Goal: Check status

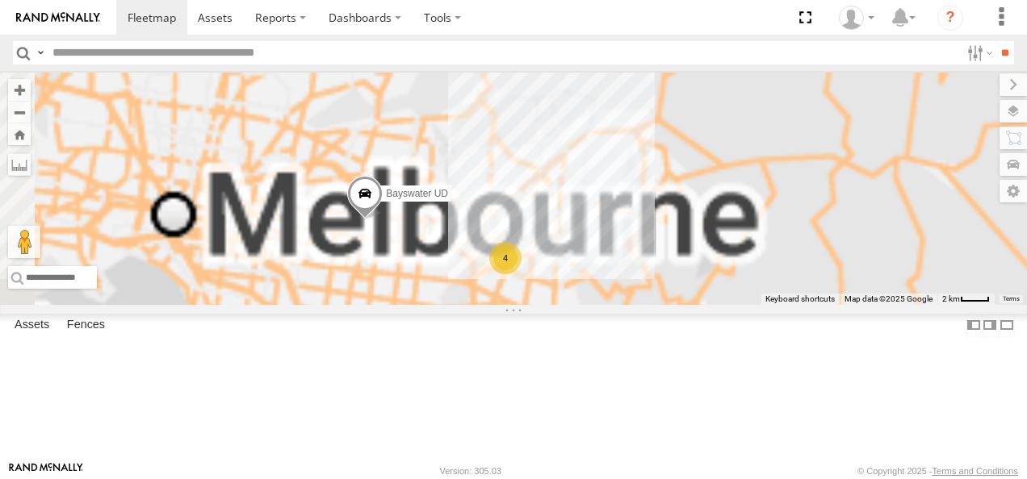
drag, startPoint x: 793, startPoint y: 291, endPoint x: 730, endPoint y: 507, distance: 224.5
click at [730, 479] on html at bounding box center [513, 239] width 1027 height 479
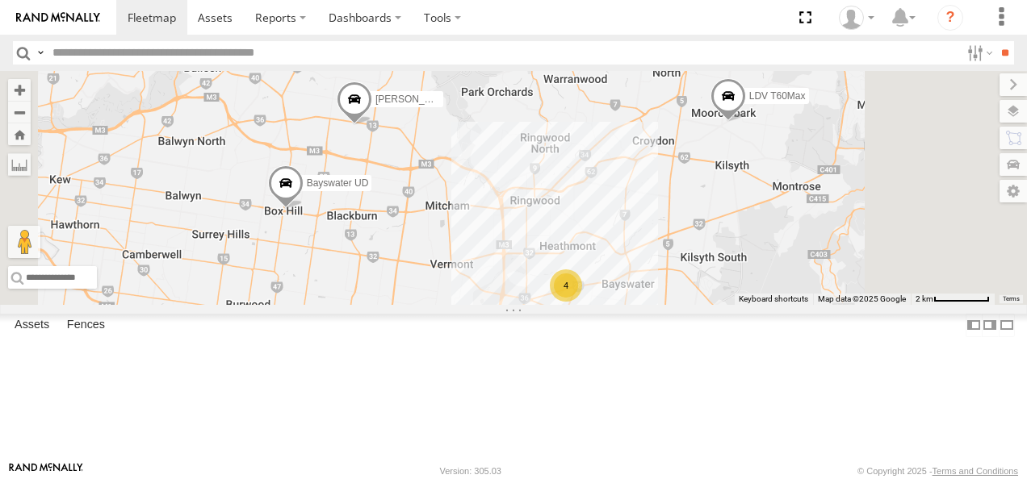
drag, startPoint x: 660, startPoint y: 300, endPoint x: 671, endPoint y: 309, distance: 14.4
click at [671, 305] on div "Bayswater UD LDV T60Max [PERSON_NAME] BMW 4" at bounding box center [513, 188] width 1027 height 234
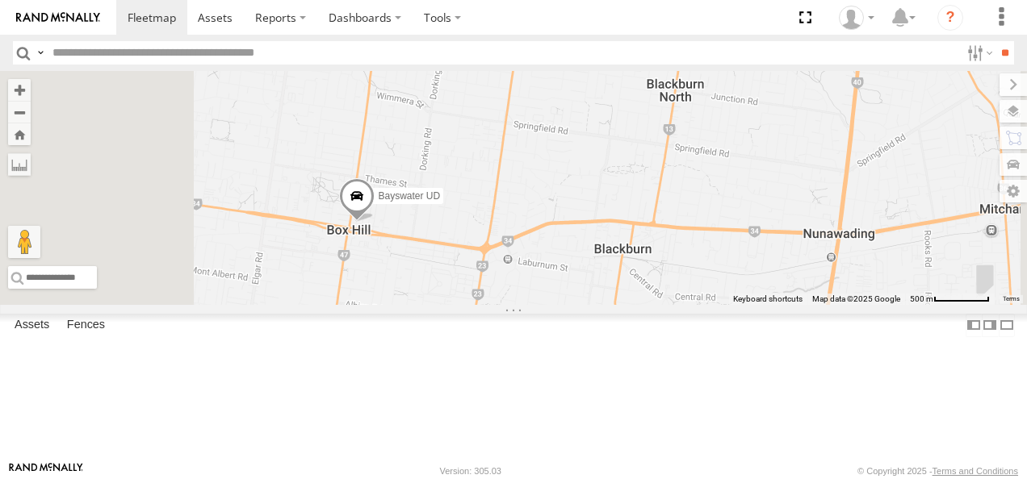
drag, startPoint x: 462, startPoint y: 296, endPoint x: 570, endPoint y: 304, distance: 107.6
click at [570, 304] on div "Bayswater UD LDV T60Max [PERSON_NAME] BMW" at bounding box center [513, 188] width 1027 height 234
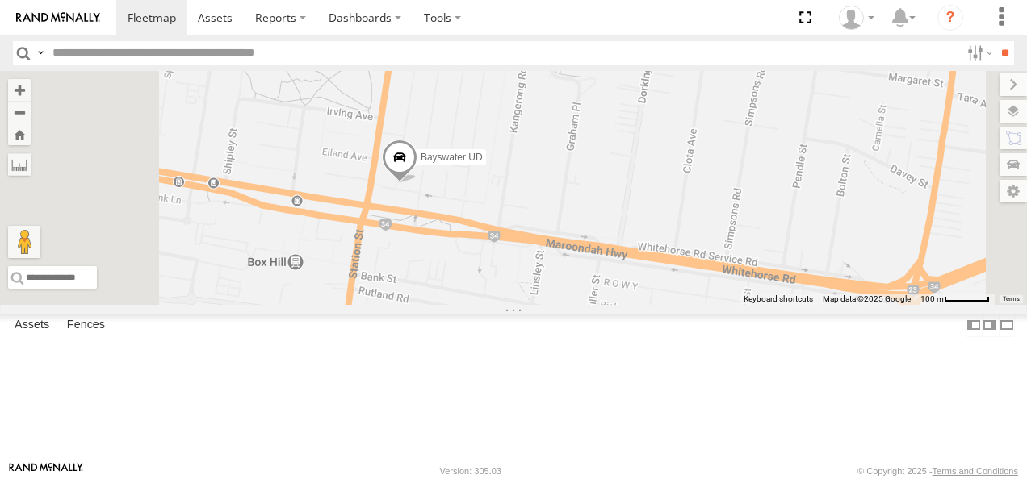
drag, startPoint x: 667, startPoint y: 199, endPoint x: 690, endPoint y: 146, distance: 58.2
click at [690, 146] on div "Bayswater UD LDV T60Max [PERSON_NAME] BMW" at bounding box center [513, 188] width 1027 height 234
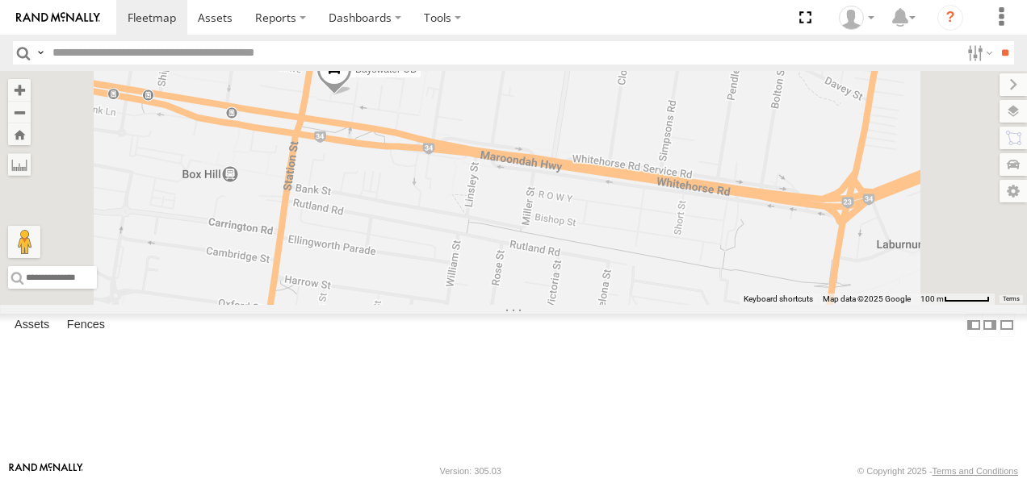
drag, startPoint x: 730, startPoint y: 287, endPoint x: 657, endPoint y: 220, distance: 100.0
click at [657, 220] on div "Bayswater UD LDV T60Max [PERSON_NAME] BMW" at bounding box center [513, 188] width 1027 height 234
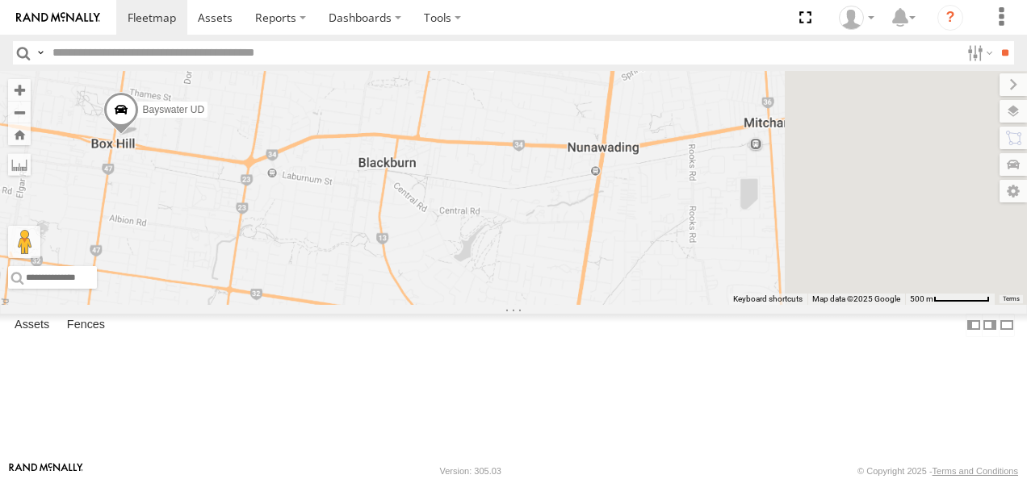
drag, startPoint x: 839, startPoint y: 210, endPoint x: 628, endPoint y: 268, distance: 218.5
click at [628, 268] on div "Bayswater UD LDV T60Max [PERSON_NAME] BMW" at bounding box center [513, 188] width 1027 height 234
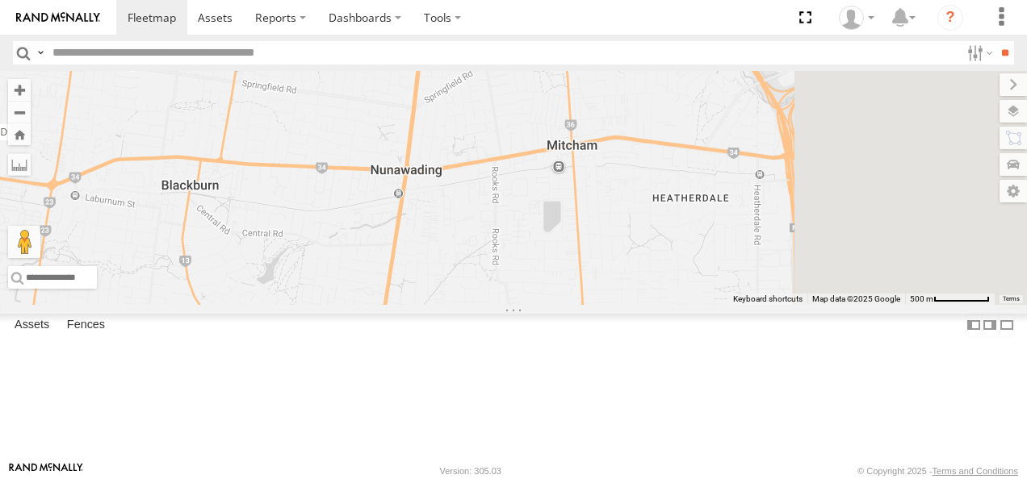
drag, startPoint x: 868, startPoint y: 229, endPoint x: 665, endPoint y: 255, distance: 205.0
click at [665, 255] on div "Bayswater UD LDV T60Max [PERSON_NAME] BMW" at bounding box center [513, 188] width 1027 height 234
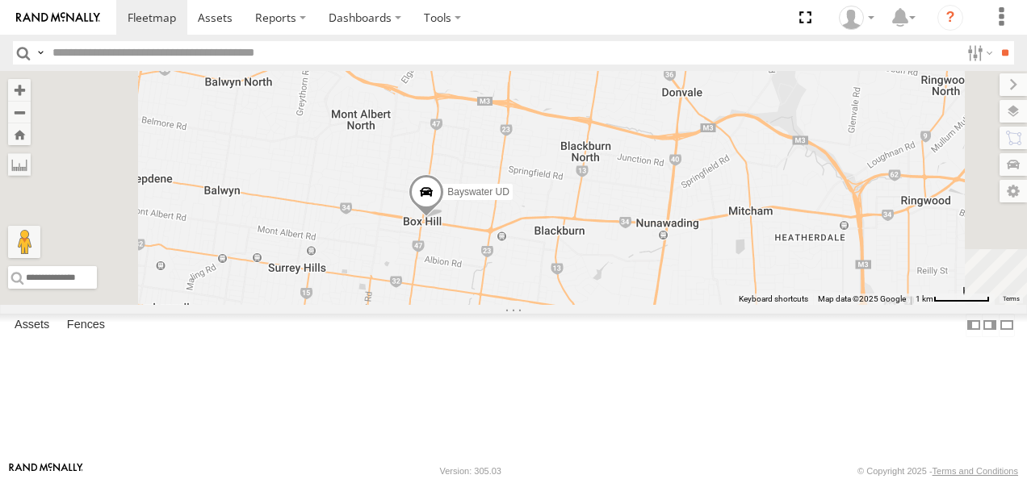
drag, startPoint x: 621, startPoint y: 254, endPoint x: 743, endPoint y: 320, distance: 137.6
click at [743, 305] on div "Bayswater UD LDV T60Max [PERSON_NAME] BMW" at bounding box center [513, 188] width 1027 height 234
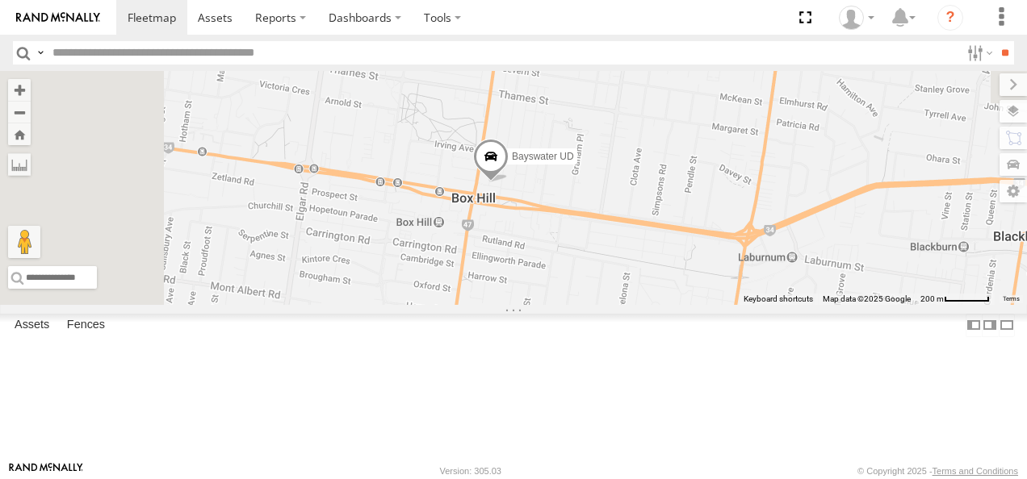
drag, startPoint x: 547, startPoint y: 220, endPoint x: 746, endPoint y: 410, distance: 275.1
click at [746, 305] on div "Bayswater UD LDV T60Max [PERSON_NAME] BMW" at bounding box center [513, 188] width 1027 height 234
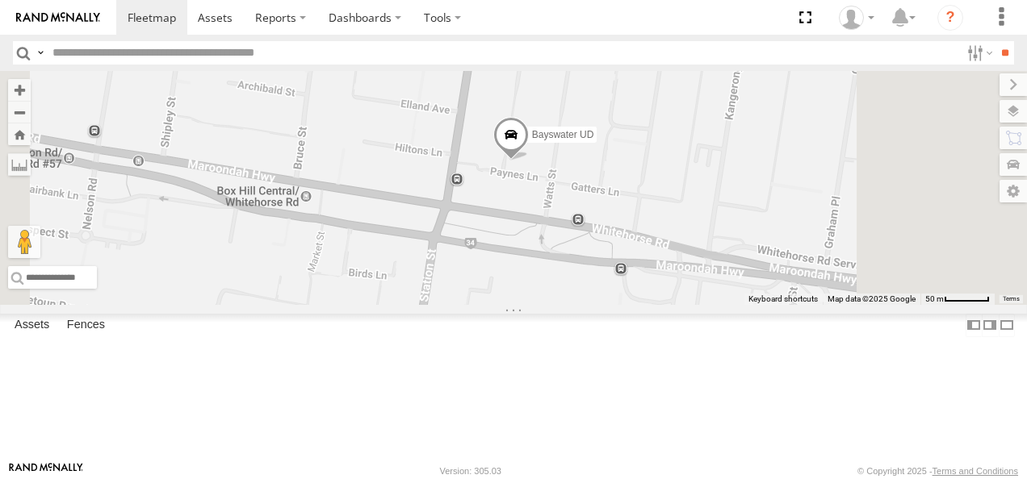
drag, startPoint x: 696, startPoint y: 228, endPoint x: 725, endPoint y: 360, distance: 135.5
click at [725, 305] on div "Bayswater UD LDV T60Max [PERSON_NAME] BMW" at bounding box center [513, 188] width 1027 height 234
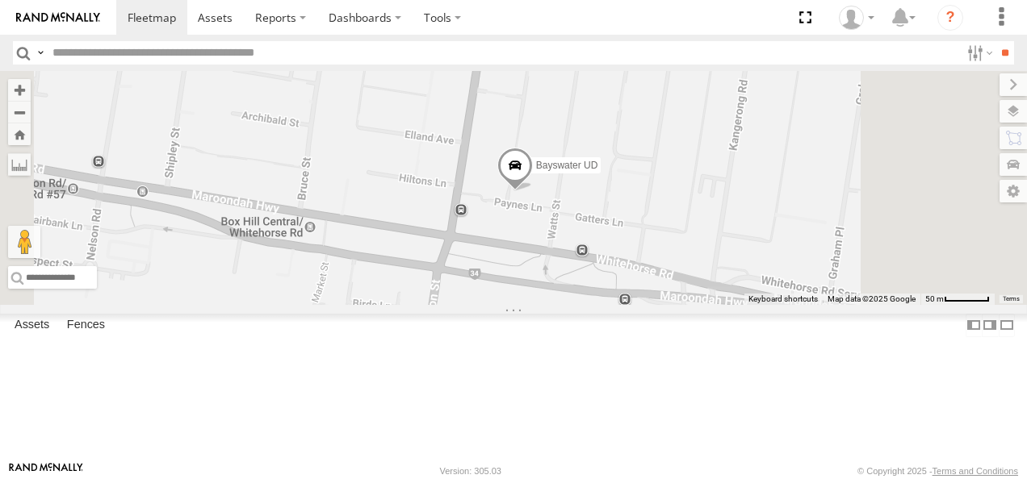
click at [533, 191] on span at bounding box center [515, 170] width 36 height 44
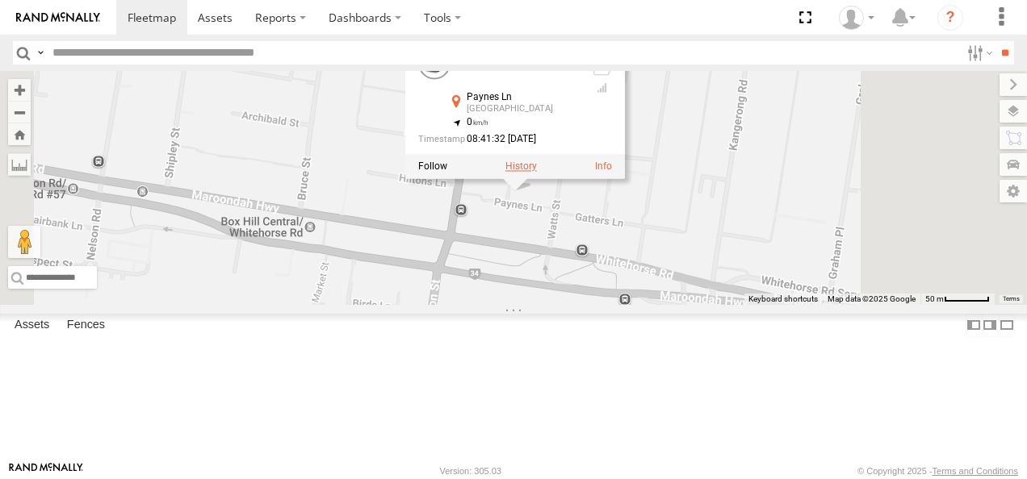
click at [537, 173] on label at bounding box center [520, 166] width 31 height 11
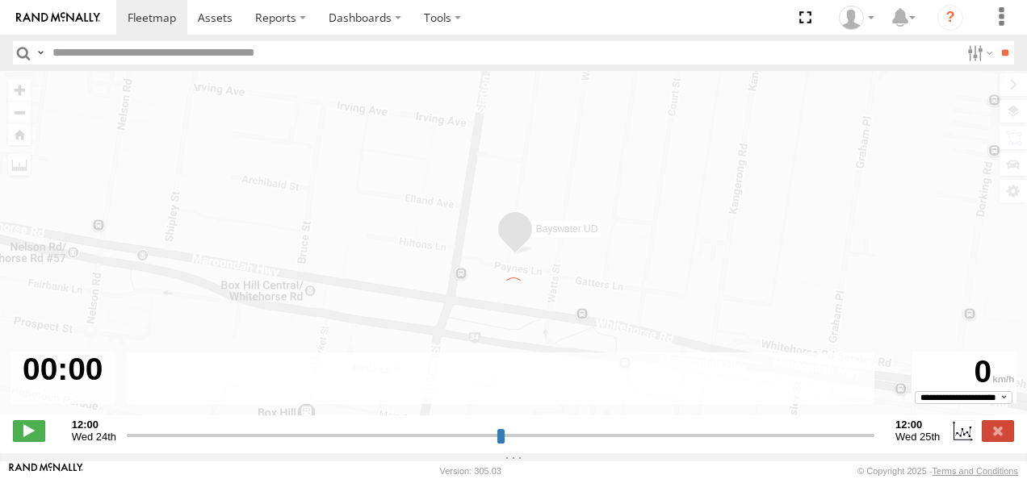
type input "**********"
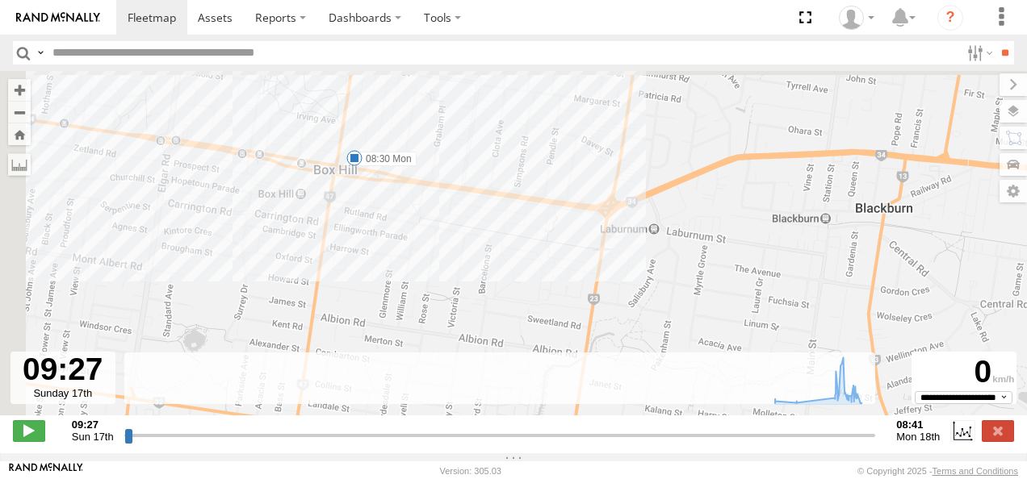
drag, startPoint x: 224, startPoint y: 234, endPoint x: 633, endPoint y: 402, distance: 441.5
click at [633, 402] on div "← Move left → Move right ↑ Move up ↓ Move down + Zoom in - Zoom out Home Jump l…" at bounding box center [513, 262] width 1027 height 383
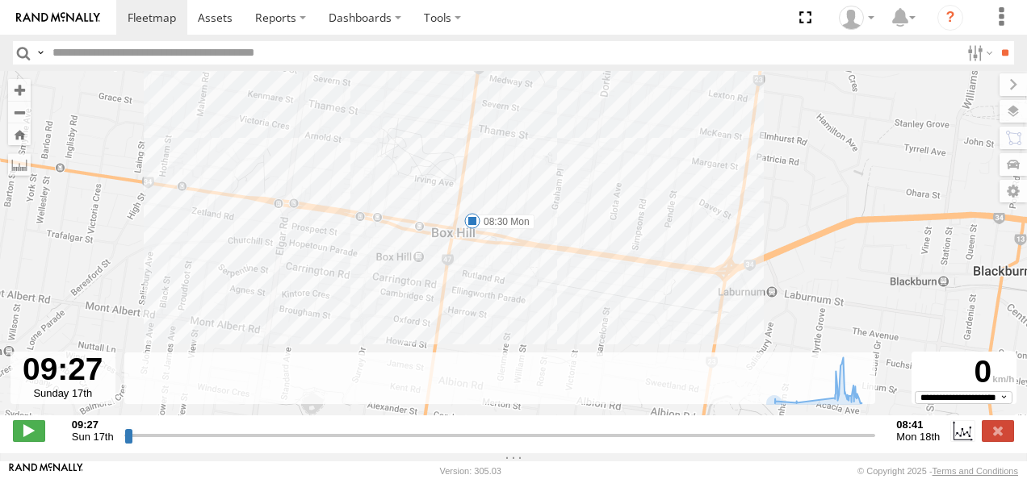
drag, startPoint x: 454, startPoint y: 228, endPoint x: 462, endPoint y: 297, distance: 70.0
click at [462, 297] on div "Bayswater UD 05:46 Mon 06:27 Mon 08:30 Mon" at bounding box center [513, 252] width 1027 height 362
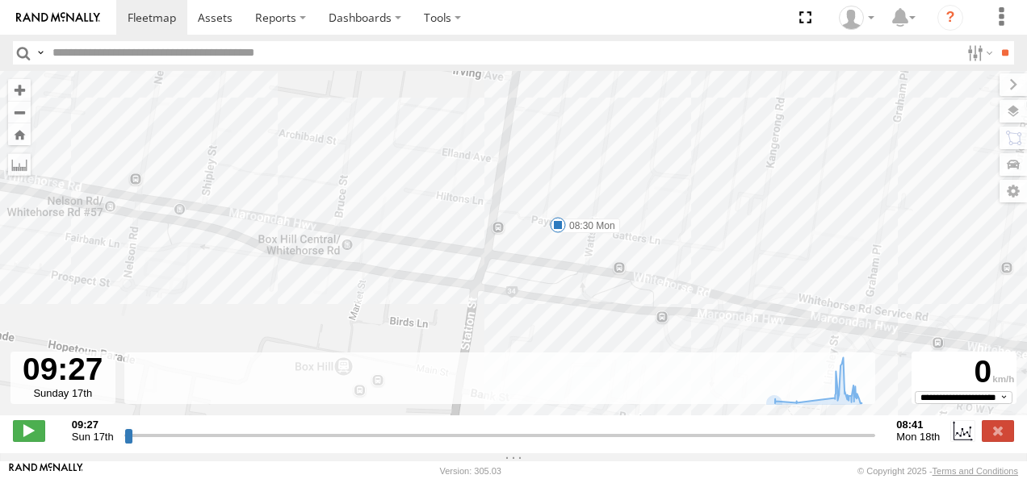
drag, startPoint x: 630, startPoint y: 209, endPoint x: 571, endPoint y: 303, distance: 110.6
click at [571, 303] on div "Bayswater UD 05:46 Mon 06:27 Mon 08:30 Mon" at bounding box center [513, 252] width 1027 height 362
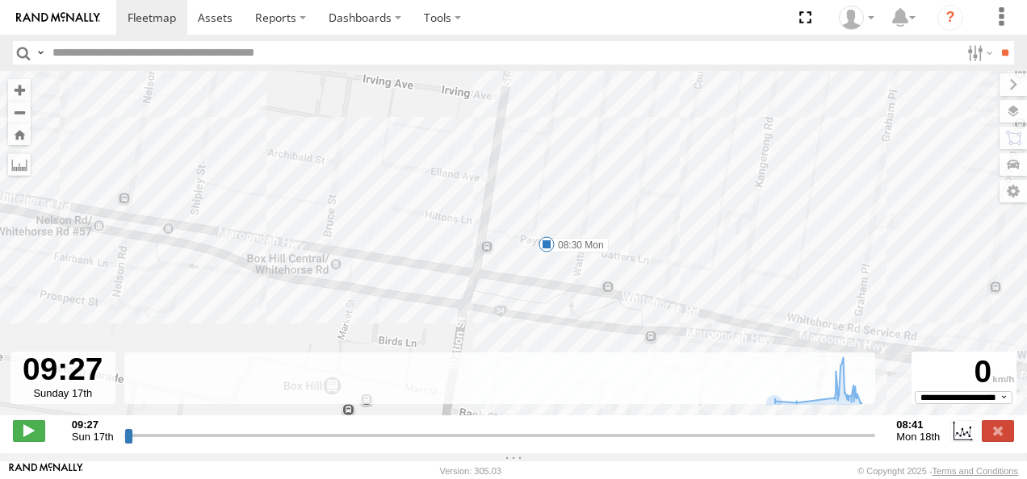
click at [544, 247] on span at bounding box center [546, 244] width 16 height 16
